Goal: Download file/media

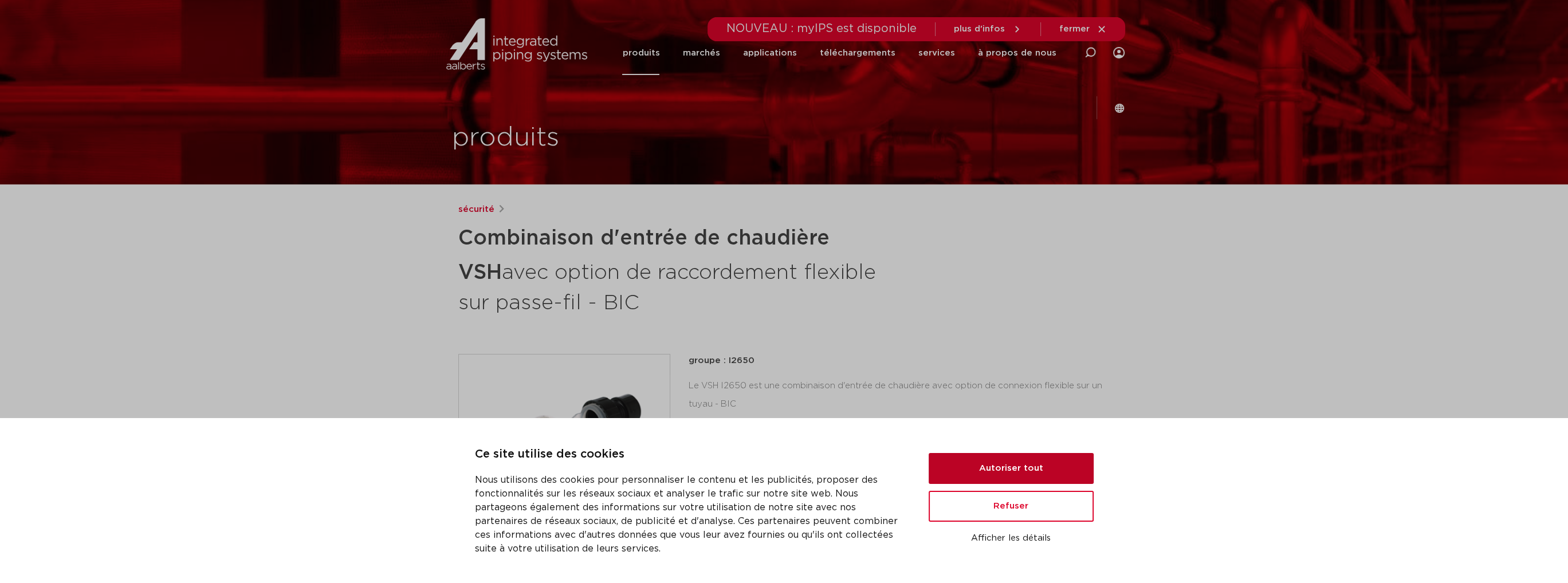
click at [1007, 457] on button "Autoriser tout" at bounding box center [1010, 468] width 165 height 31
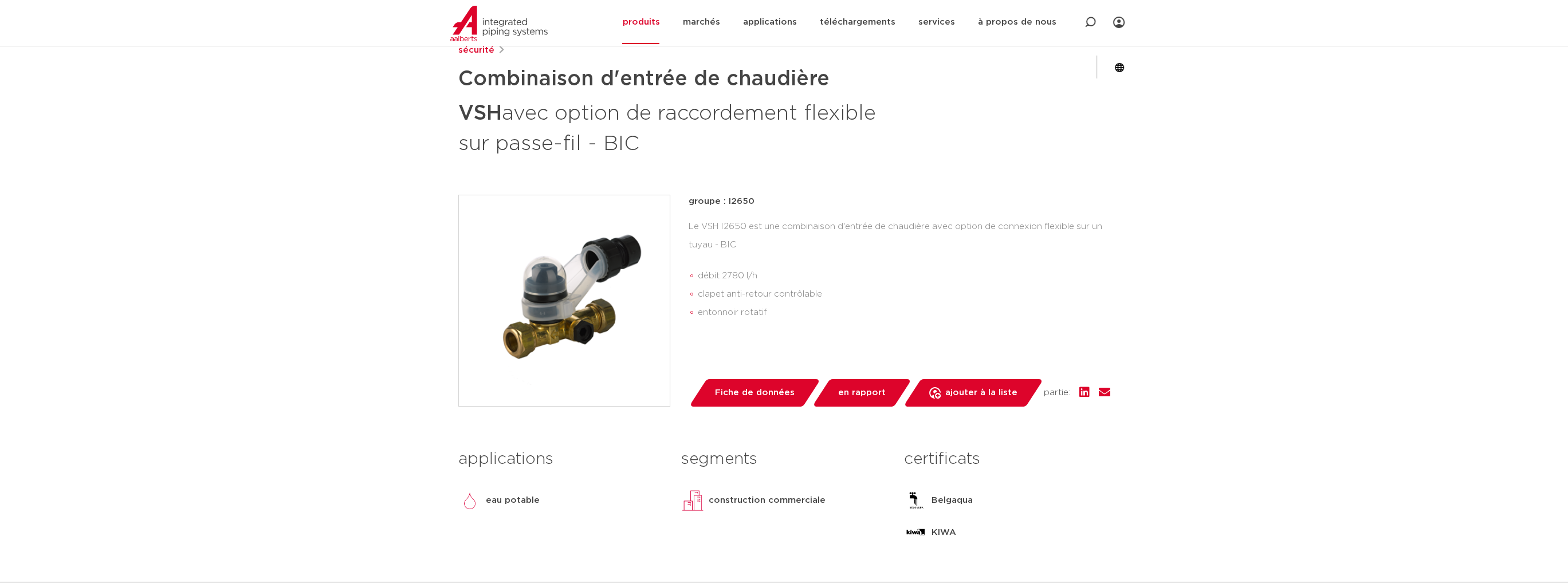
scroll to position [229, 0]
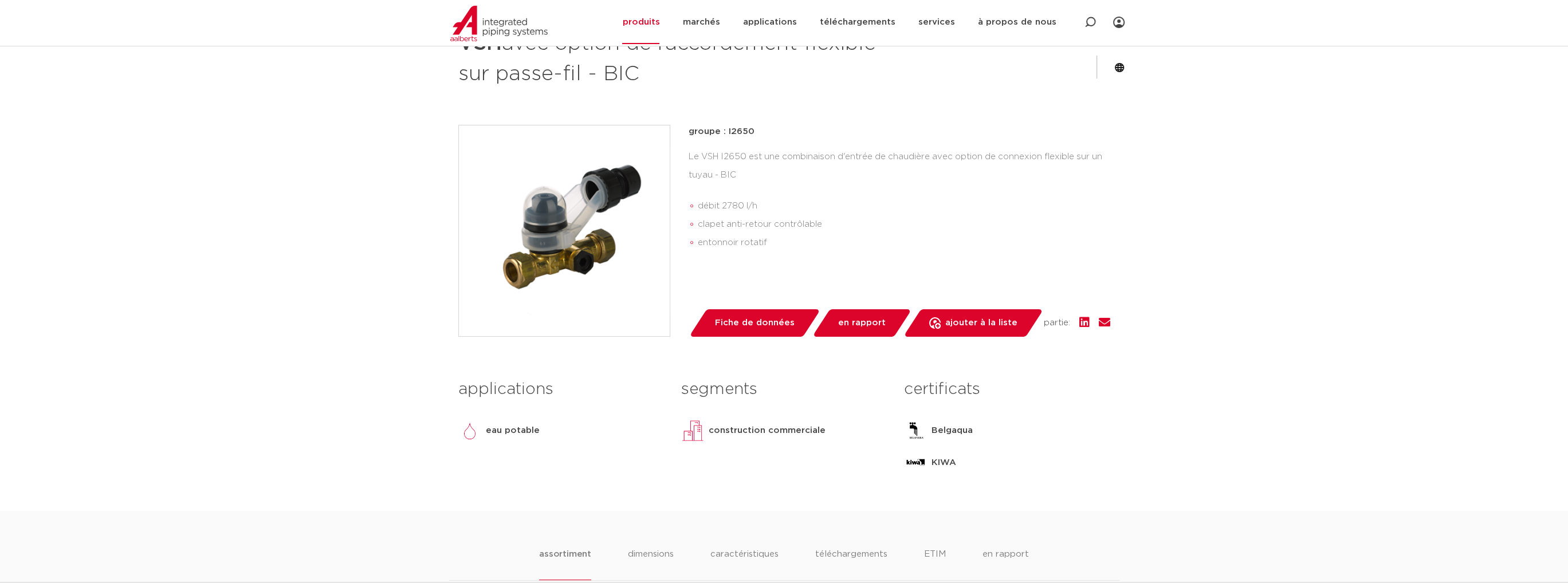
click at [737, 318] on font "Fiche de données" at bounding box center [754, 322] width 80 height 9
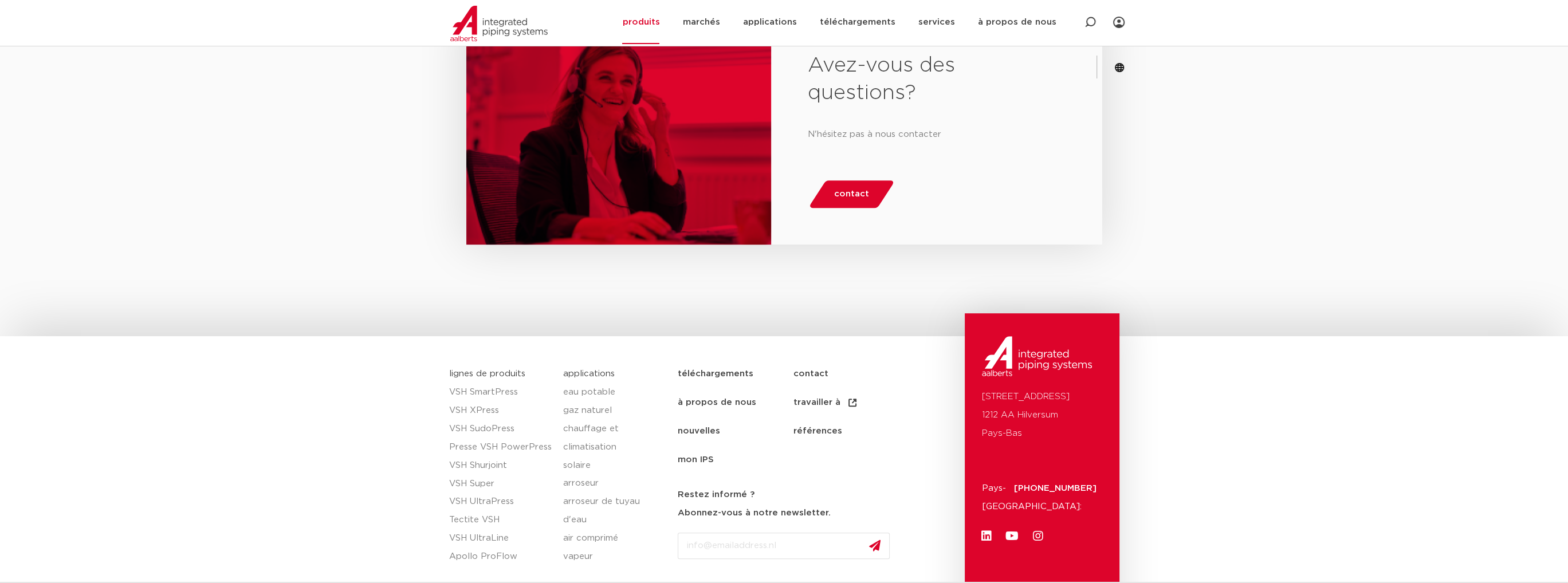
scroll to position [1094, 0]
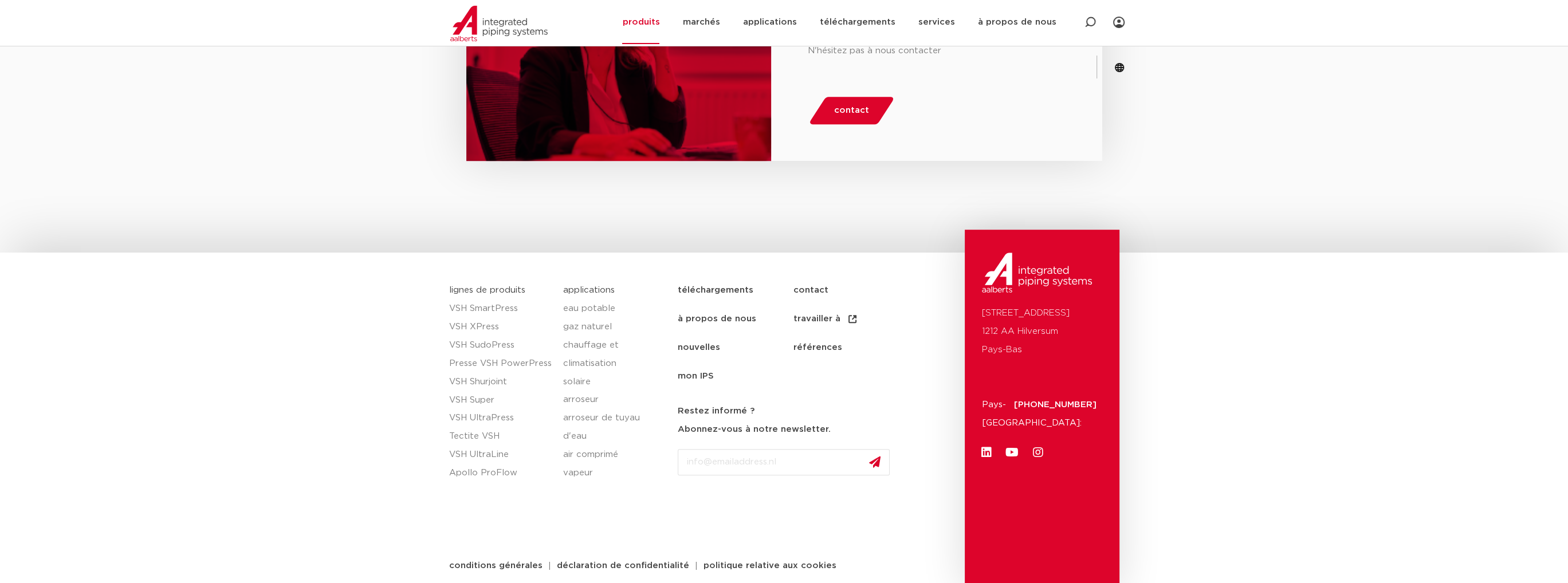
click at [716, 286] on font "téléchargements" at bounding box center [715, 290] width 76 height 9
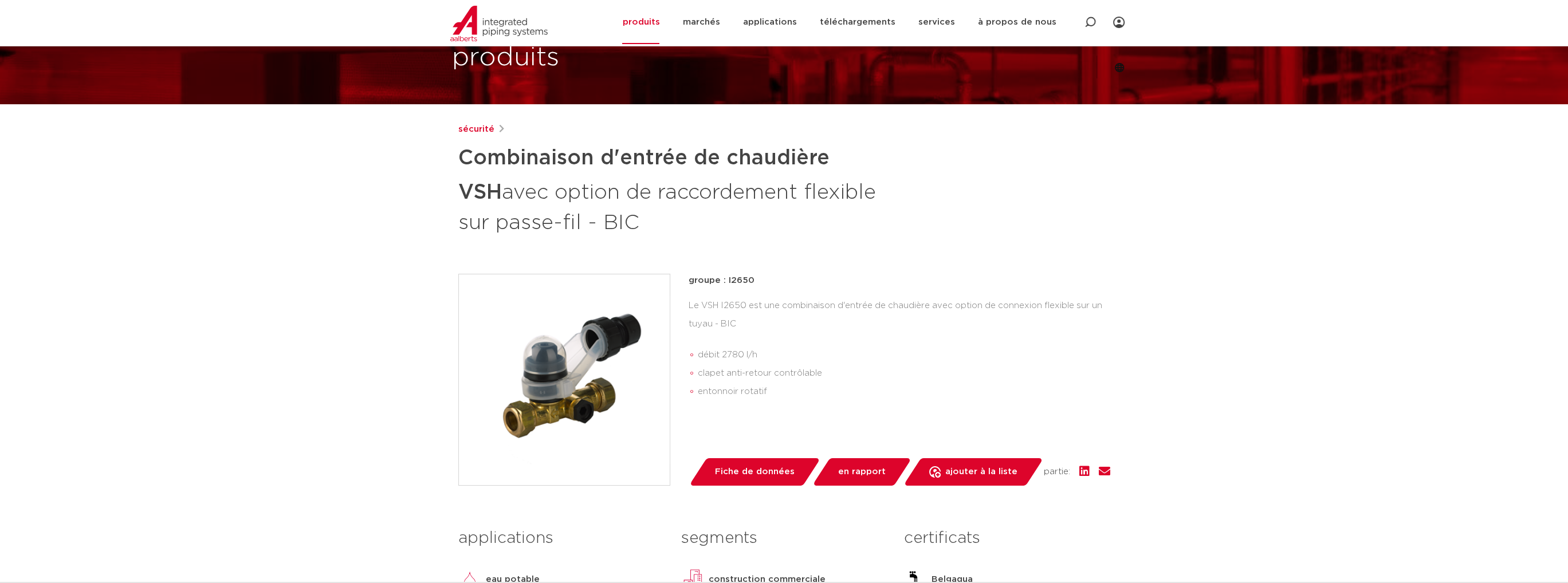
scroll to position [78, 0]
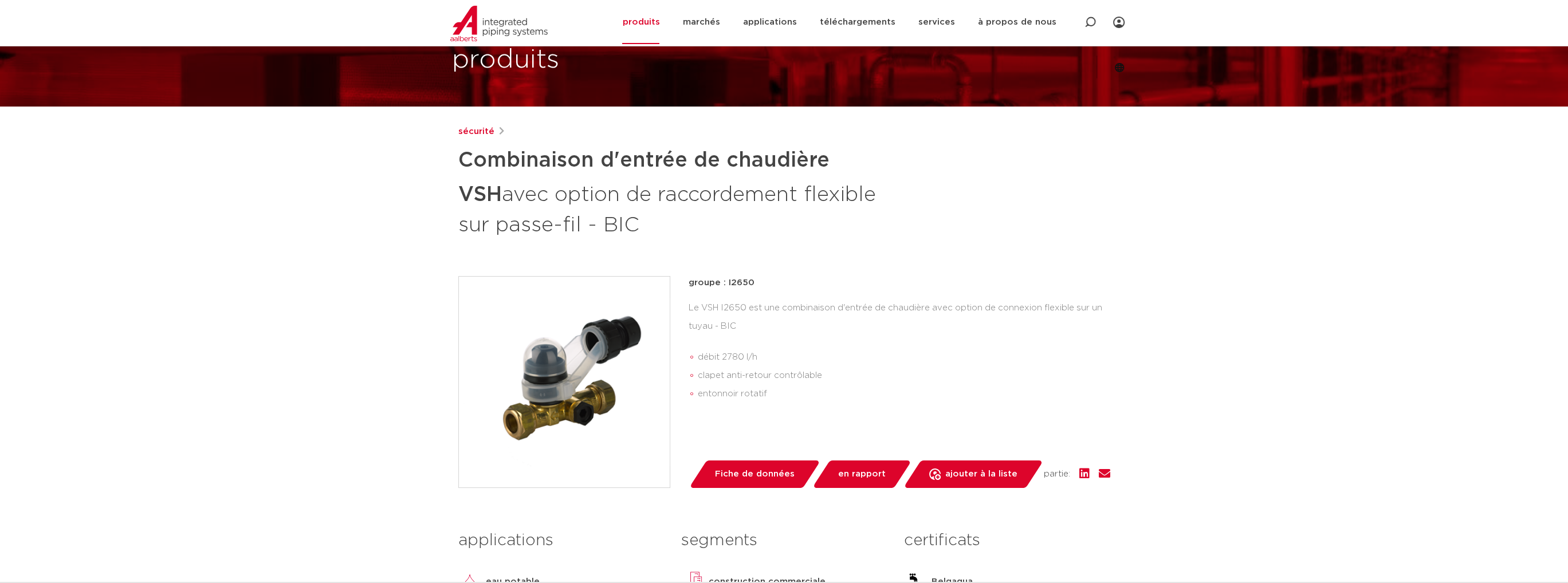
click at [759, 465] on span "Fiche de données" at bounding box center [754, 475] width 80 height 19
